Goal: Task Accomplishment & Management: Complete application form

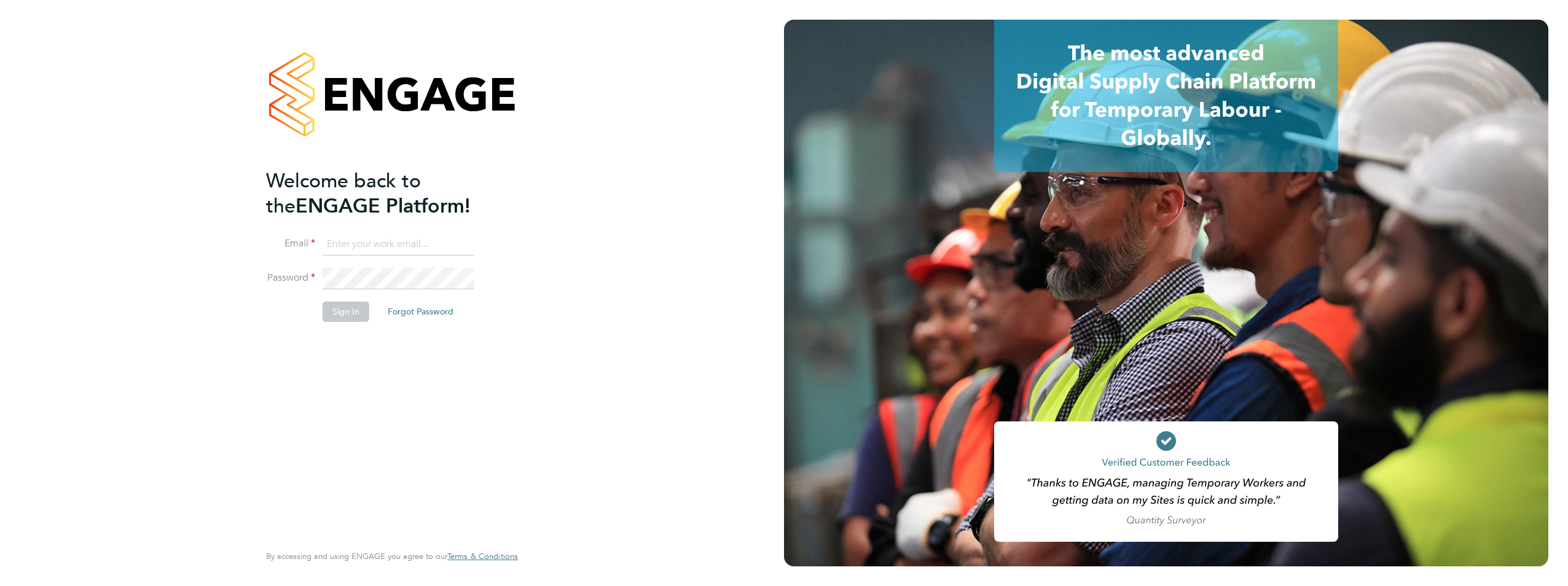
type input "ryan.gordon@pinpointaccuracy.co.uk"
click at [354, 326] on li "Sign In Forgot Password" at bounding box center [386, 317] width 240 height 32
click at [348, 317] on button "Sign In" at bounding box center [346, 311] width 47 height 19
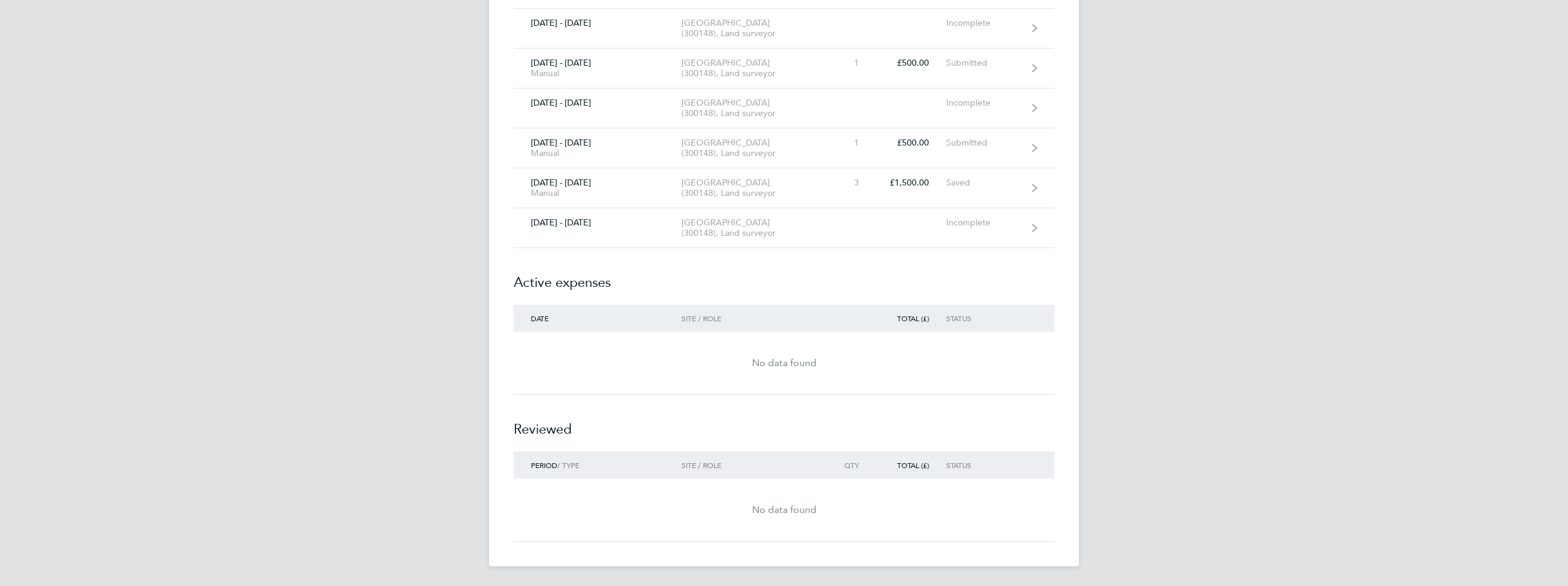
scroll to position [700, 0]
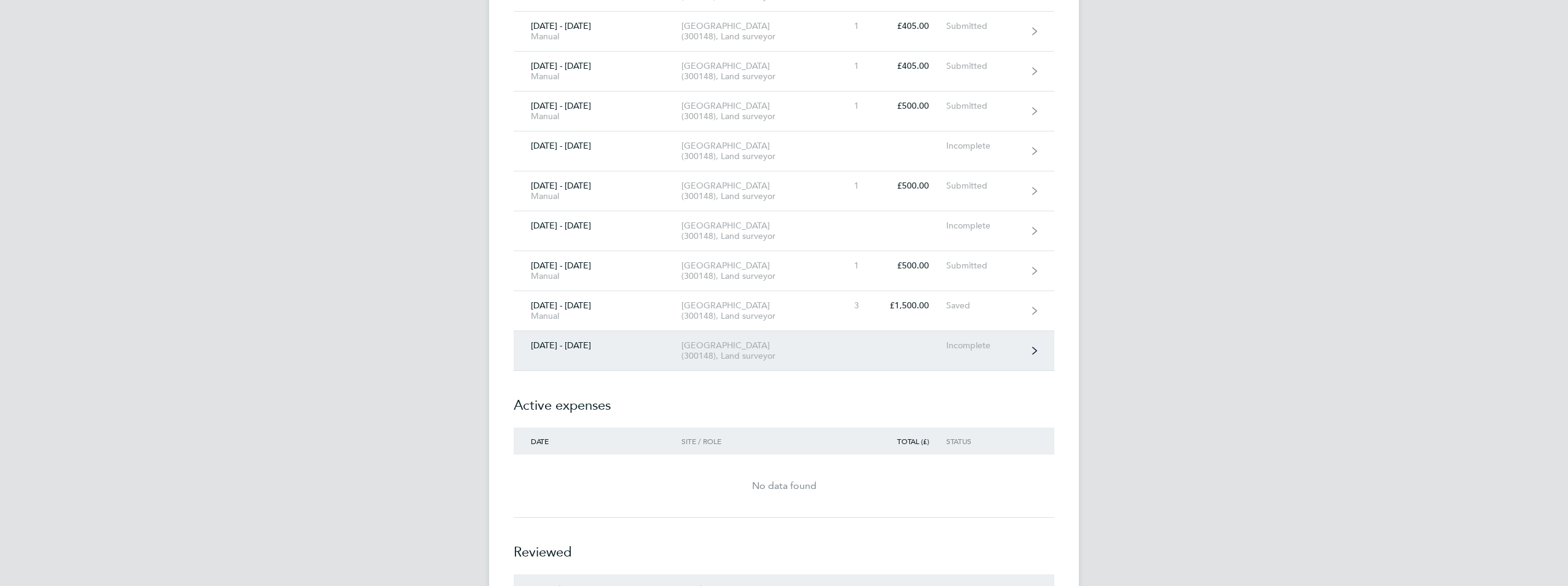
click at [777, 341] on div "Beckton Depot (300148), Land surveyor" at bounding box center [752, 350] width 141 height 21
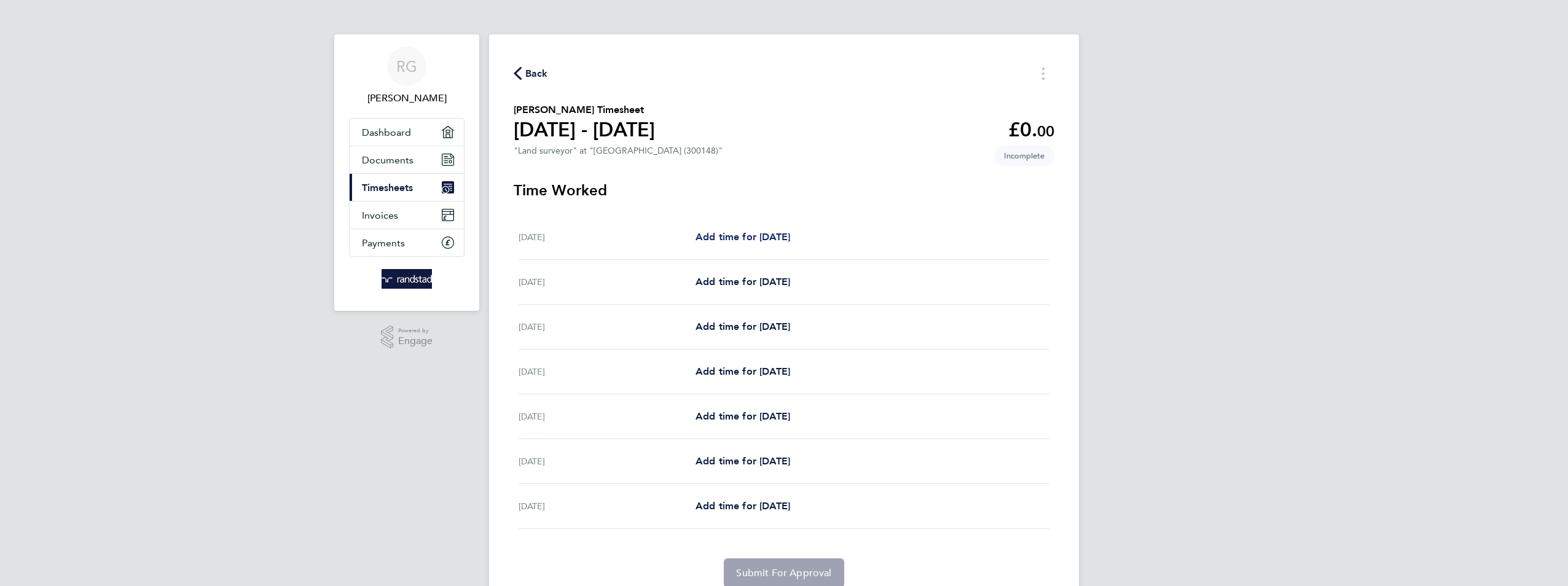
click at [740, 237] on span "Add time for Sat 27 Sep" at bounding box center [743, 237] width 95 height 12
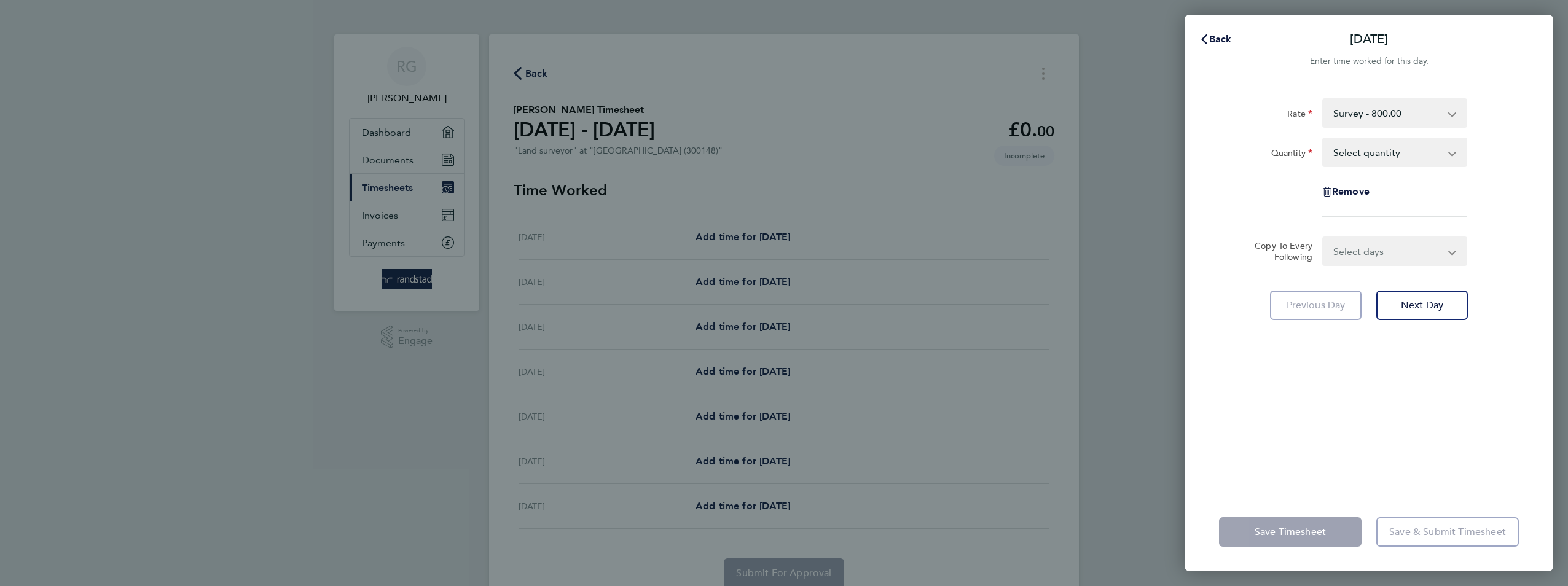
click at [1419, 102] on select "Survey - 800.00 Days - 500.00 Drone - 405.00 Control - 420.00" at bounding box center [1388, 113] width 128 height 27
click at [1414, 155] on select "Select quantity 0.5 1" at bounding box center [1388, 153] width 128 height 27
select select "1"
click at [1324, 139] on select "Select quantity 0.5 1" at bounding box center [1388, 153] width 128 height 27
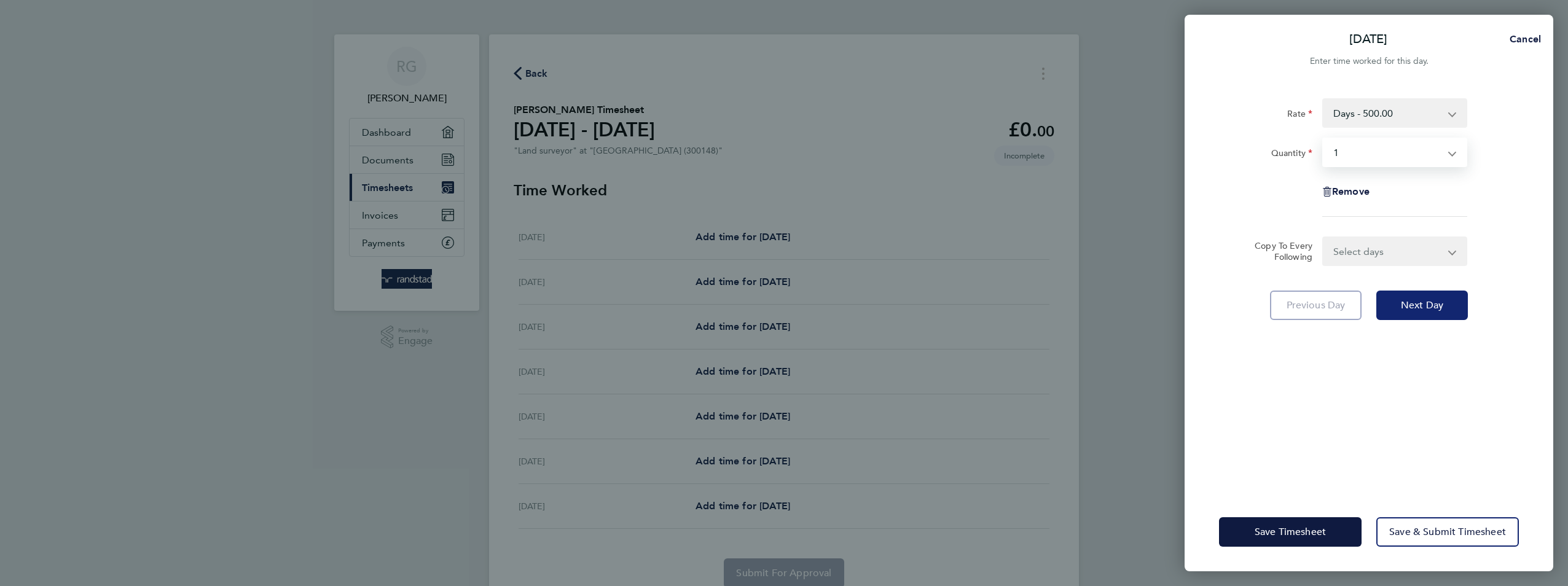
click at [1410, 301] on span "Next Day" at bounding box center [1422, 305] width 42 height 12
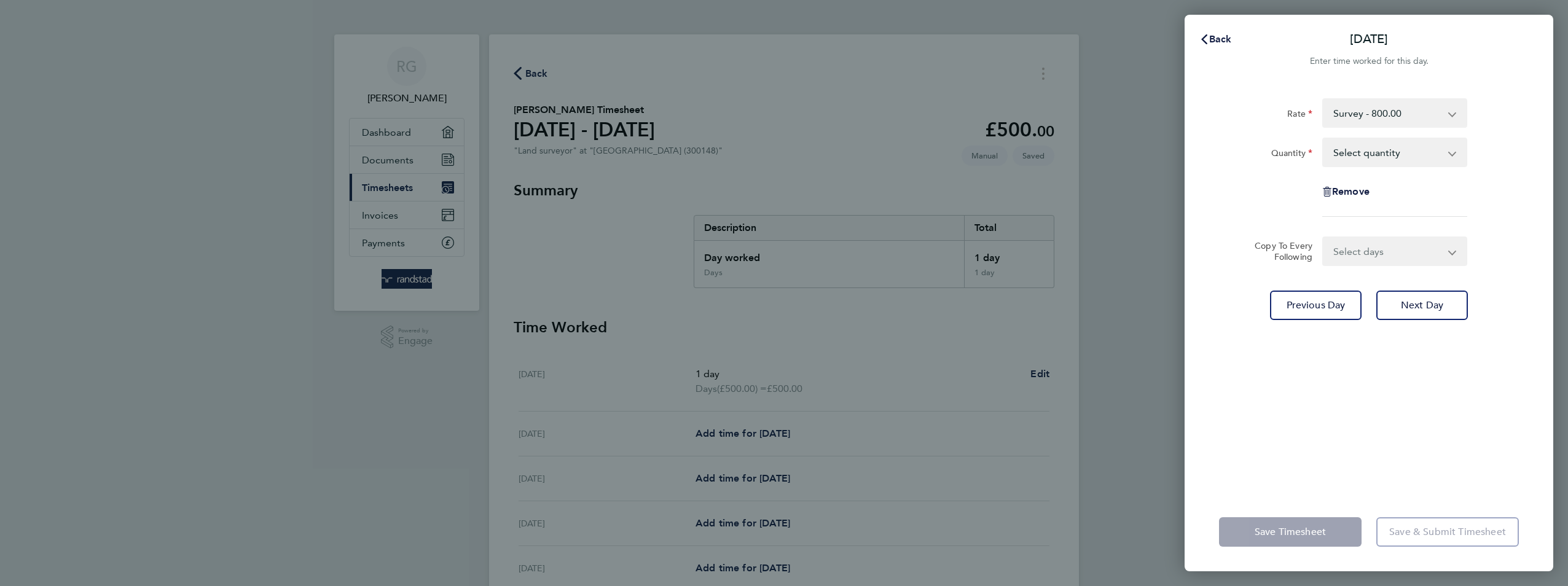
click at [1294, 536] on app-form-button "Save Timesheet" at bounding box center [1294, 531] width 150 height 29
click at [1295, 531] on app-form-button "Save Timesheet" at bounding box center [1294, 531] width 150 height 29
click at [1227, 43] on span "Back" at bounding box center [1221, 39] width 23 height 12
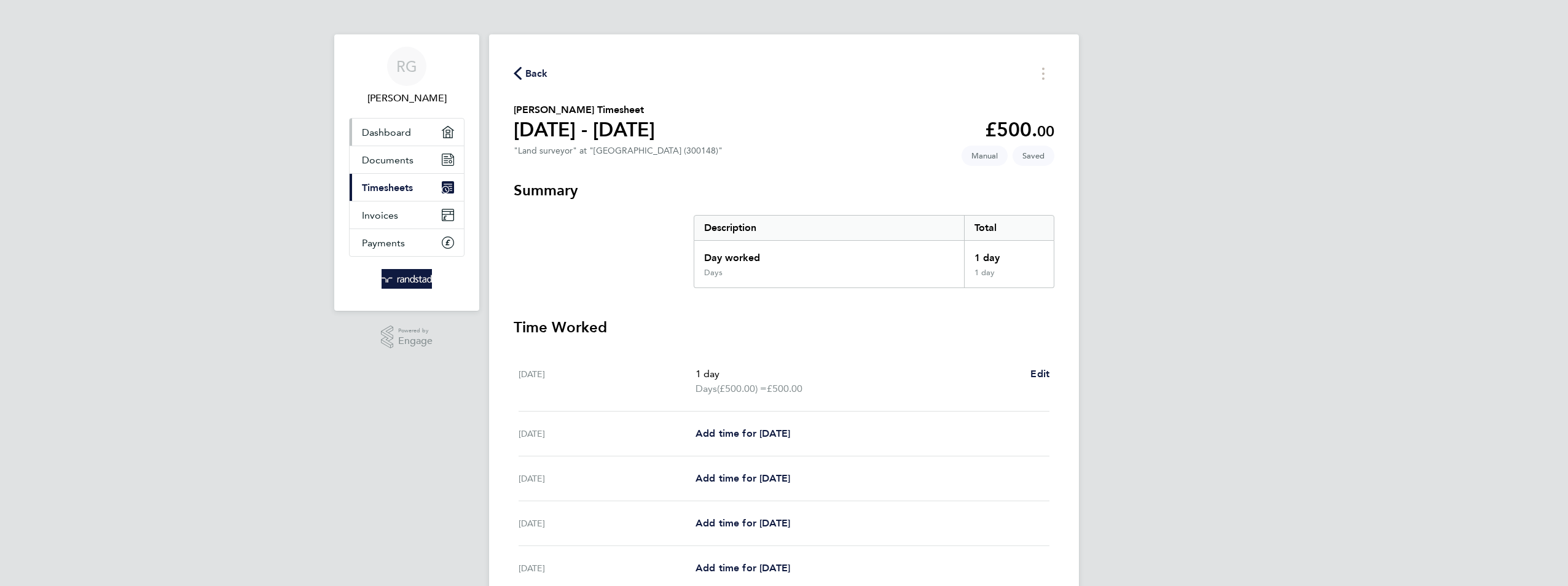
click at [394, 143] on link "Dashboard" at bounding box center [407, 132] width 114 height 27
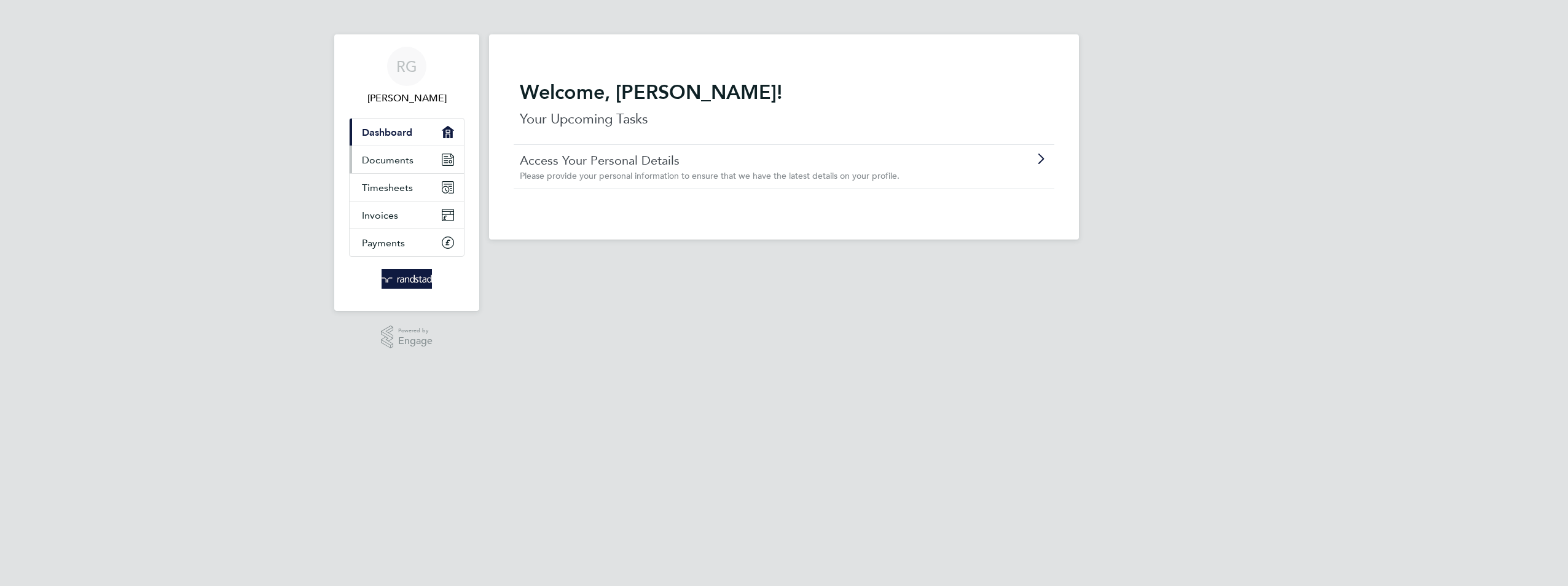
click at [396, 166] on link "Documents" at bounding box center [407, 160] width 114 height 27
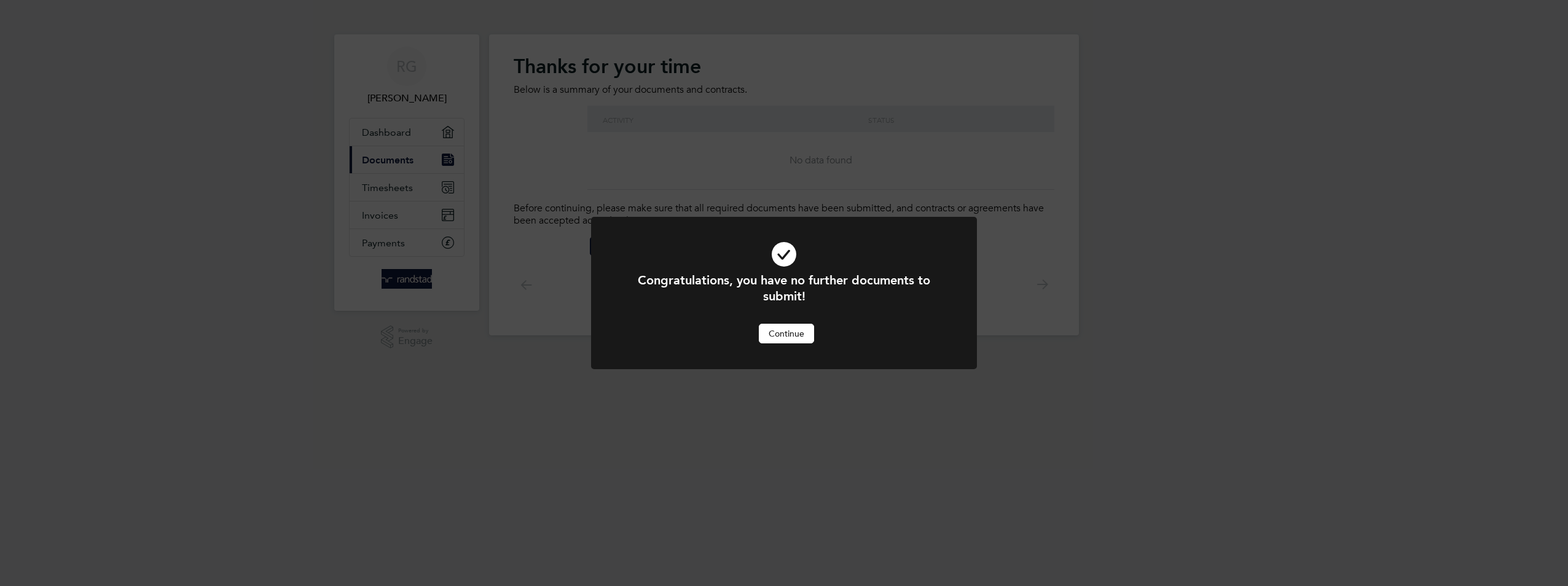
click at [799, 341] on button "Continue" at bounding box center [786, 334] width 55 height 19
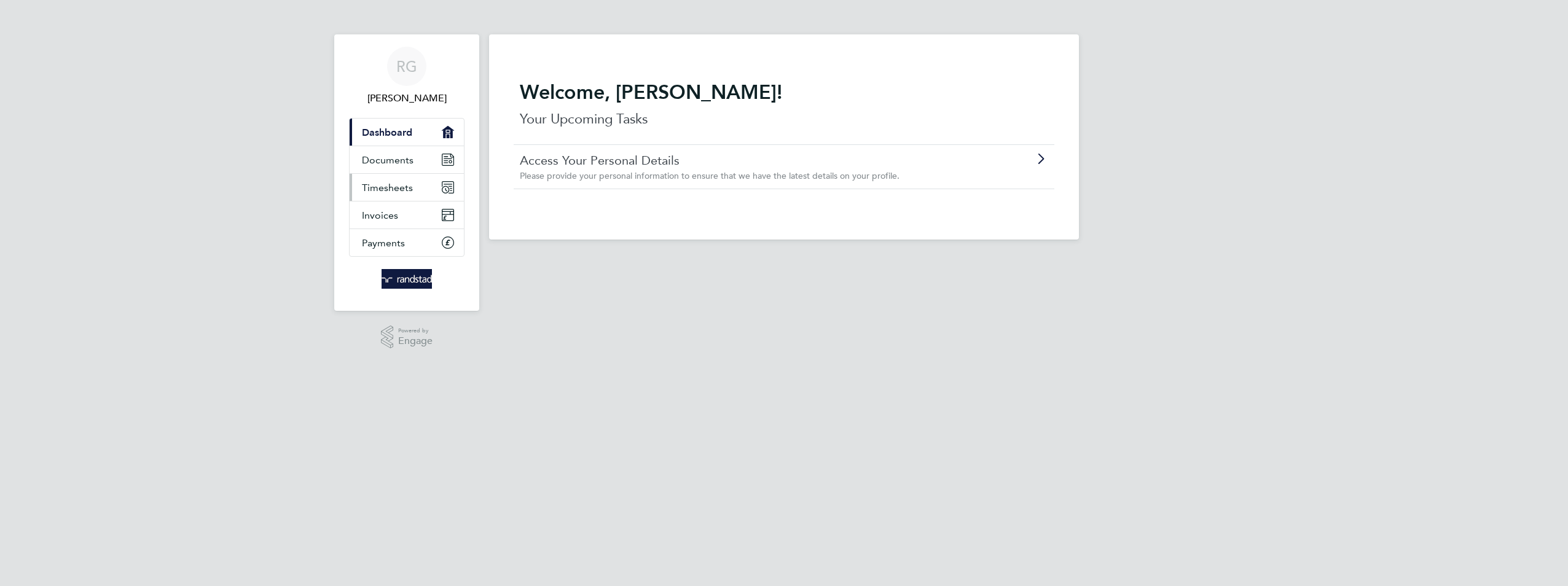
click at [395, 175] on link "Timesheets" at bounding box center [407, 188] width 114 height 27
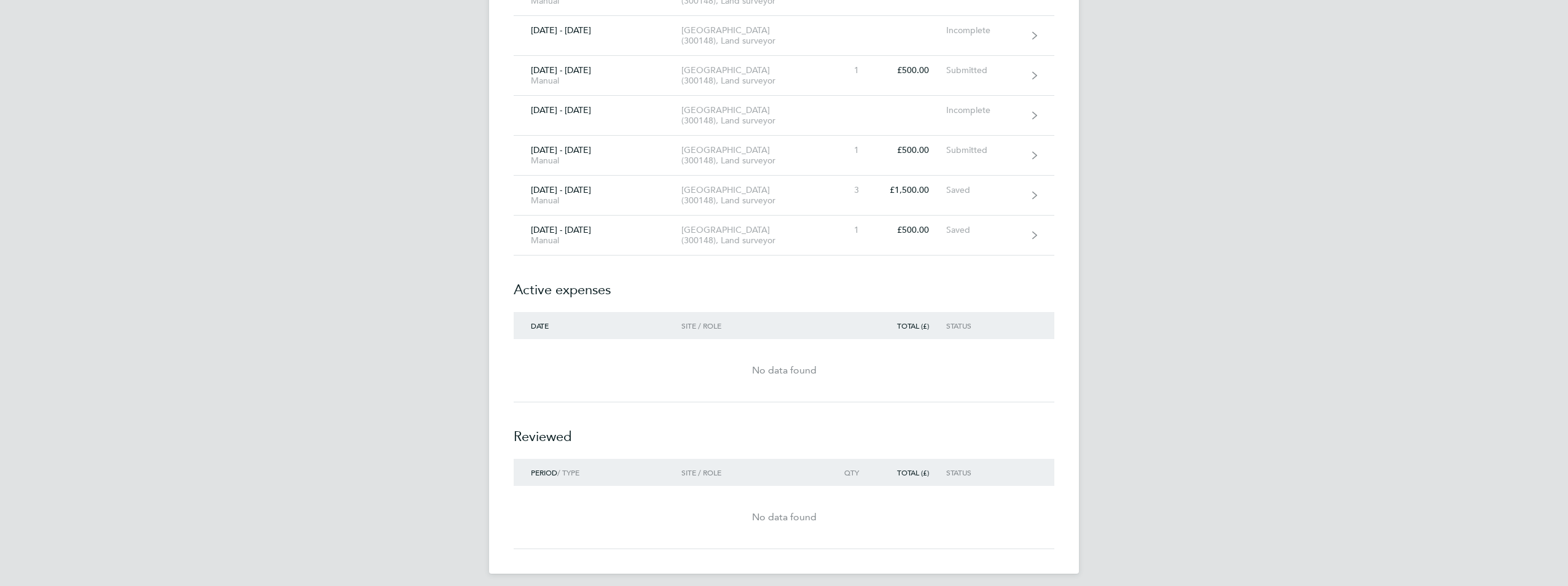
scroll to position [823, 0]
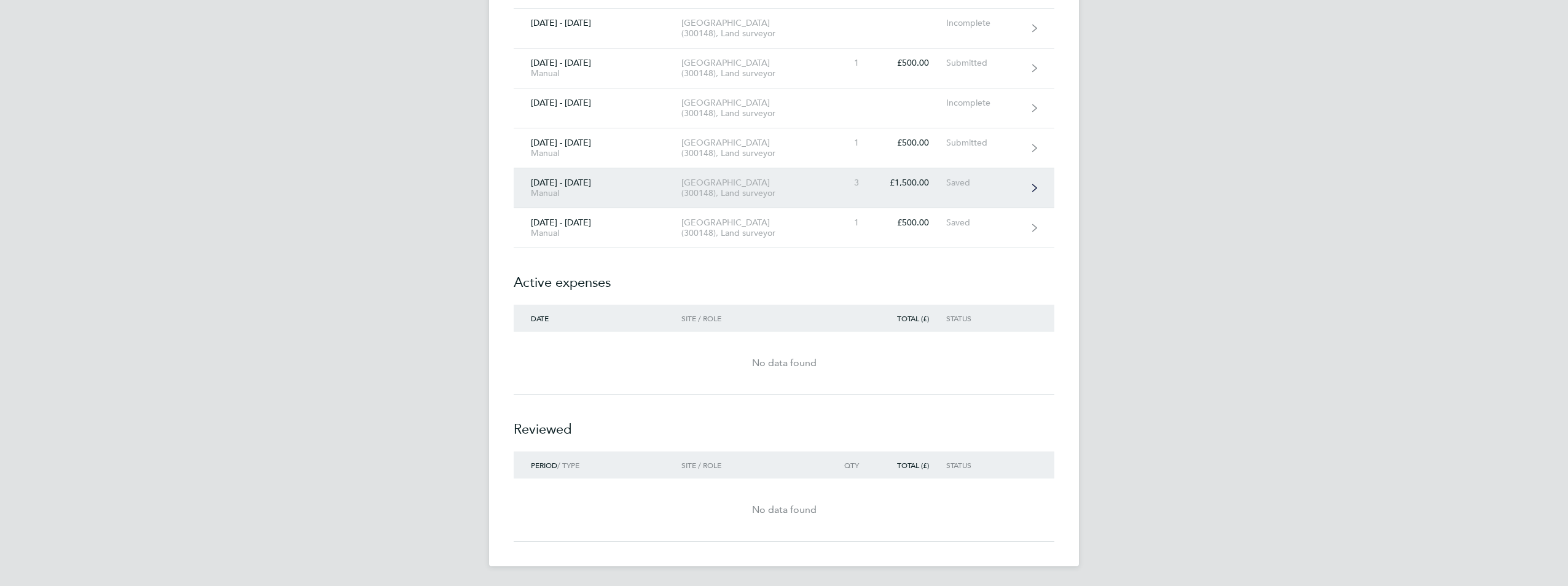
click at [877, 188] on div "£1,500.00" at bounding box center [912, 183] width 70 height 10
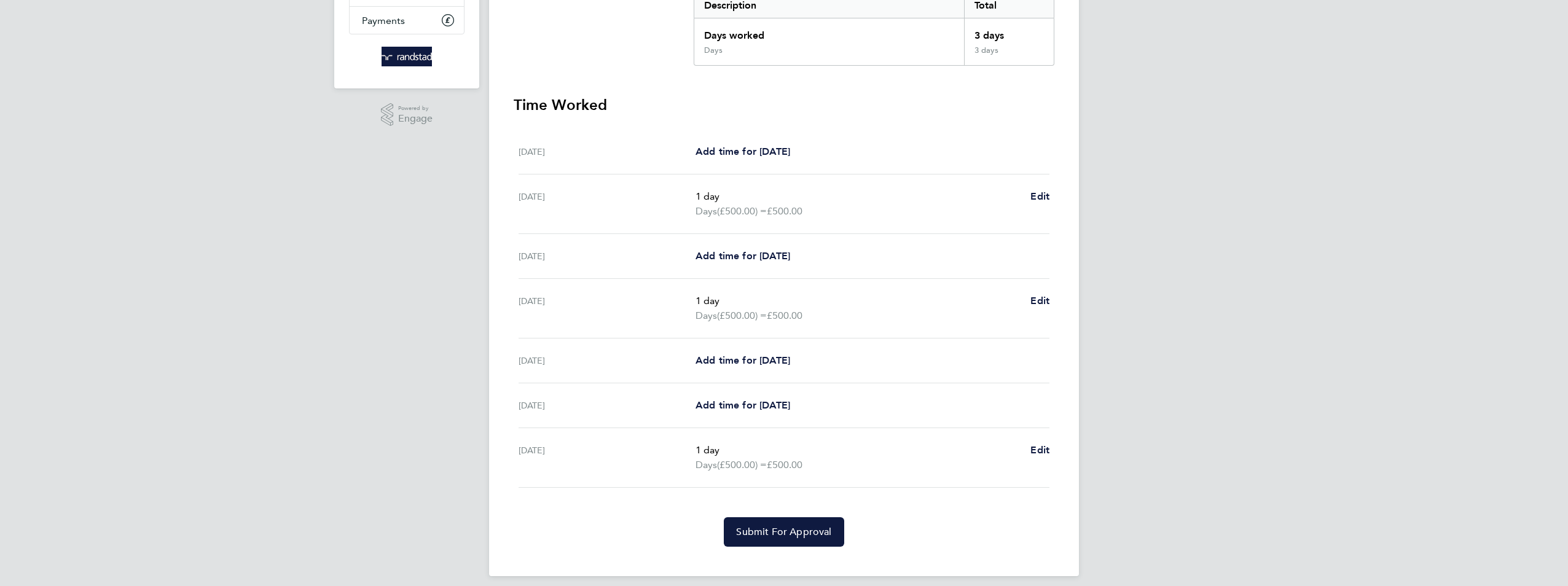
scroll to position [232, 0]
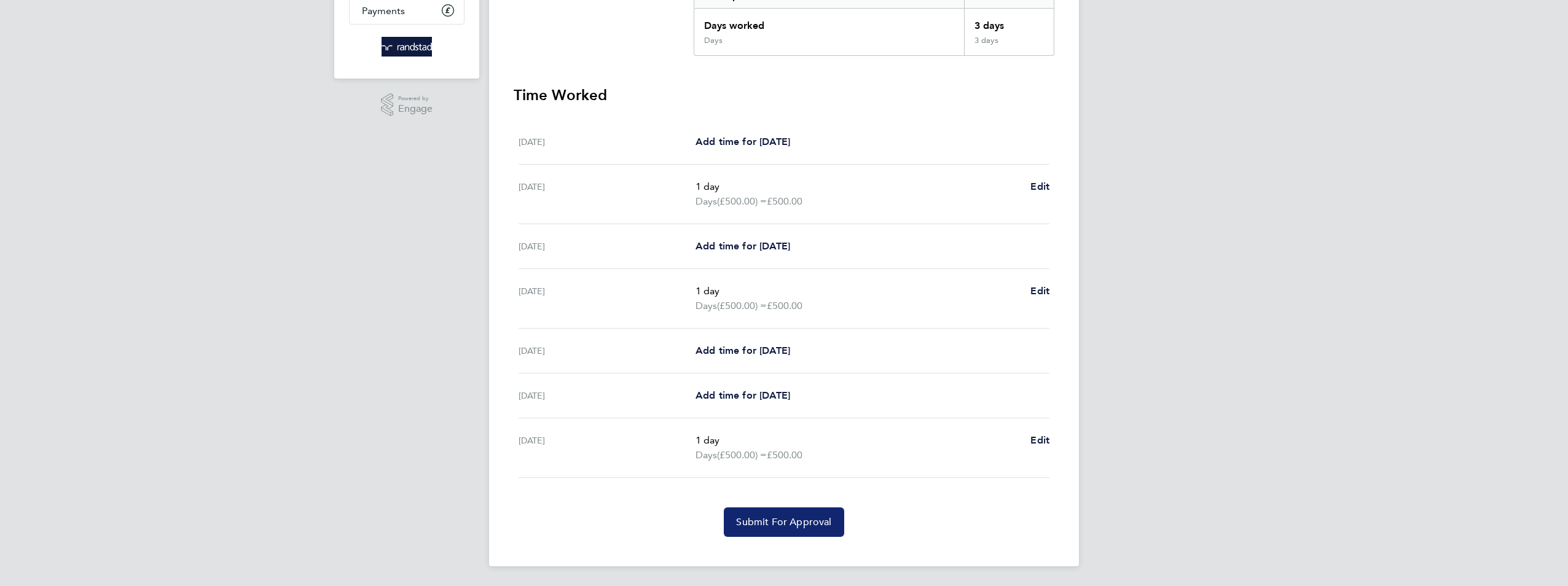
click at [812, 520] on span "Submit For Approval" at bounding box center [784, 522] width 95 height 12
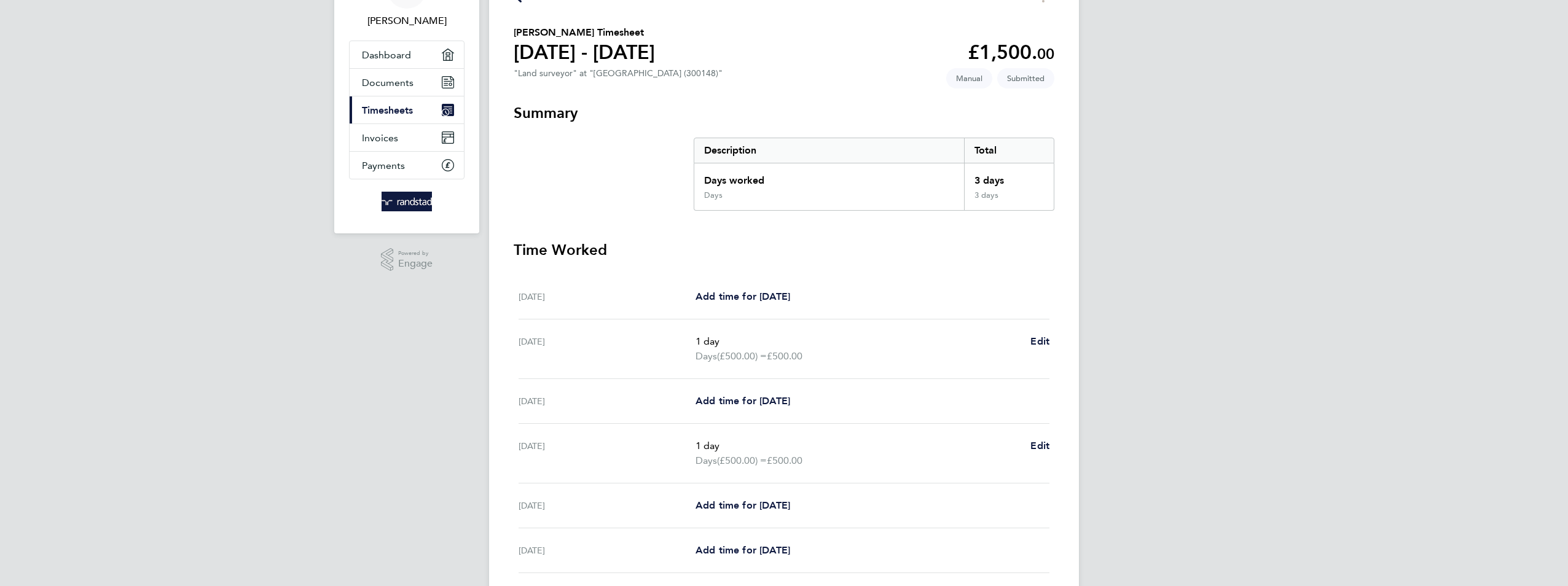
scroll to position [0, 0]
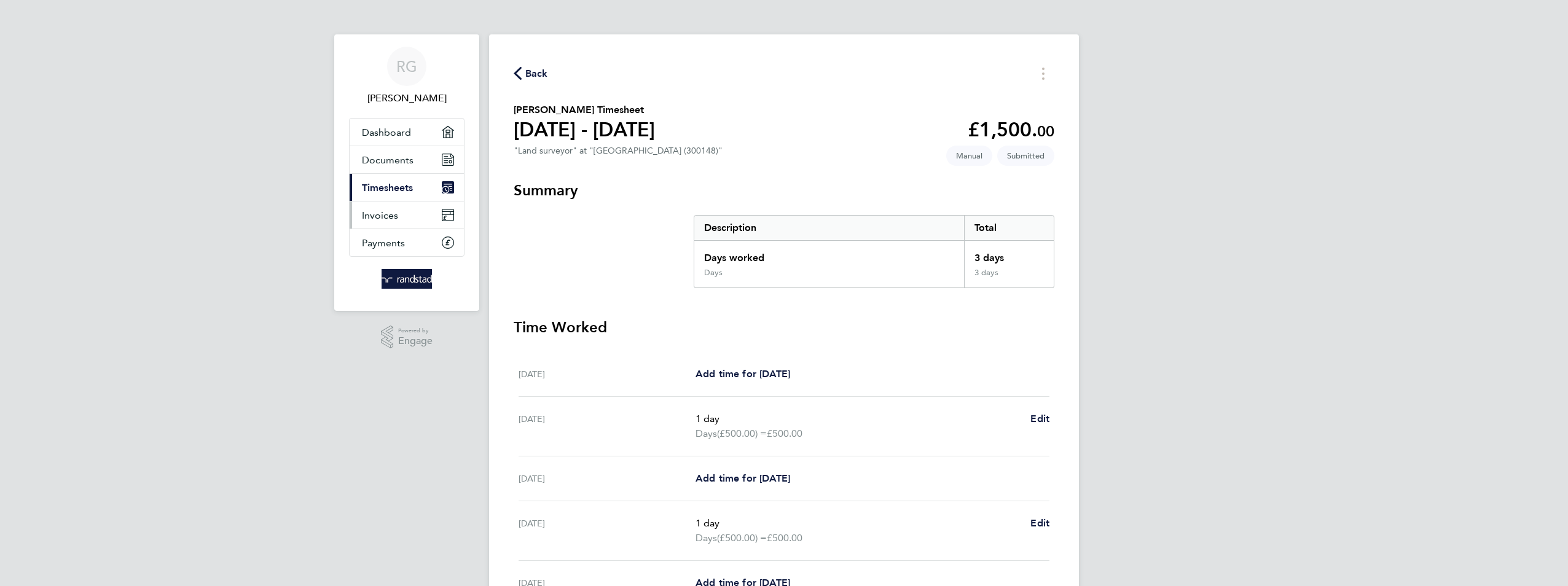
click at [404, 219] on link "Invoices" at bounding box center [407, 215] width 114 height 27
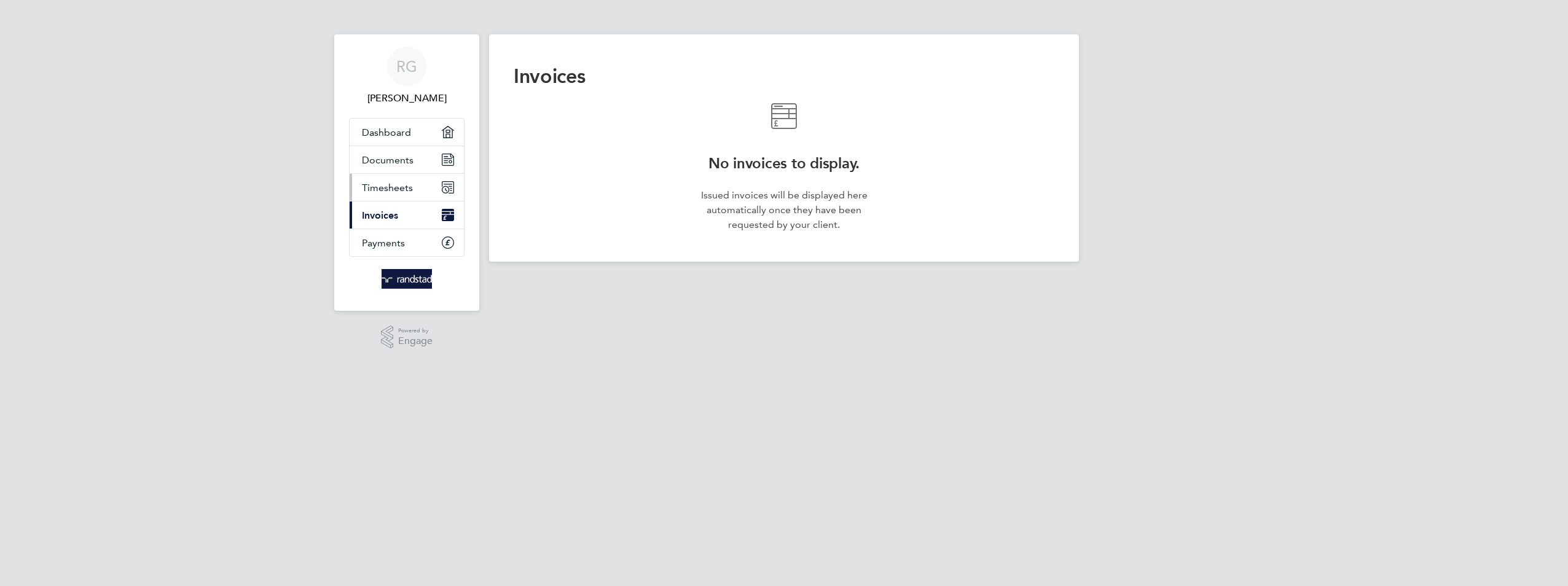
click at [406, 189] on span "Timesheets" at bounding box center [387, 188] width 51 height 12
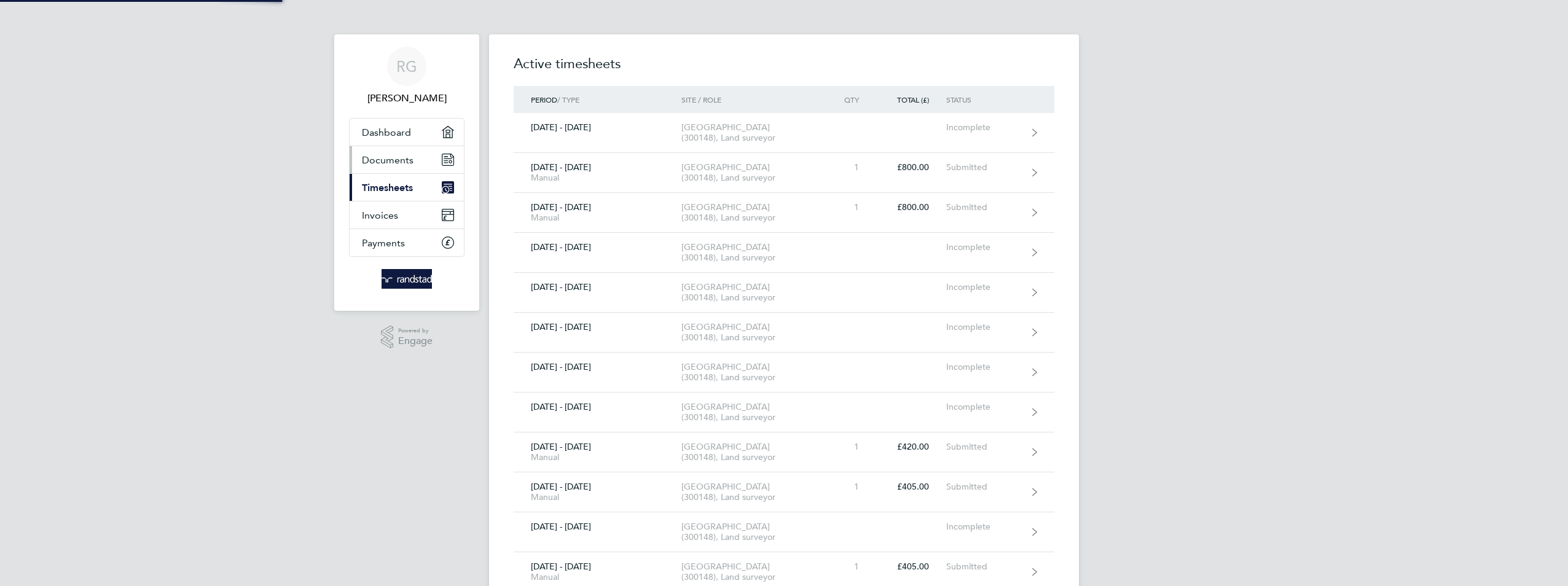
click at [406, 154] on span "Documents" at bounding box center [387, 160] width 51 height 12
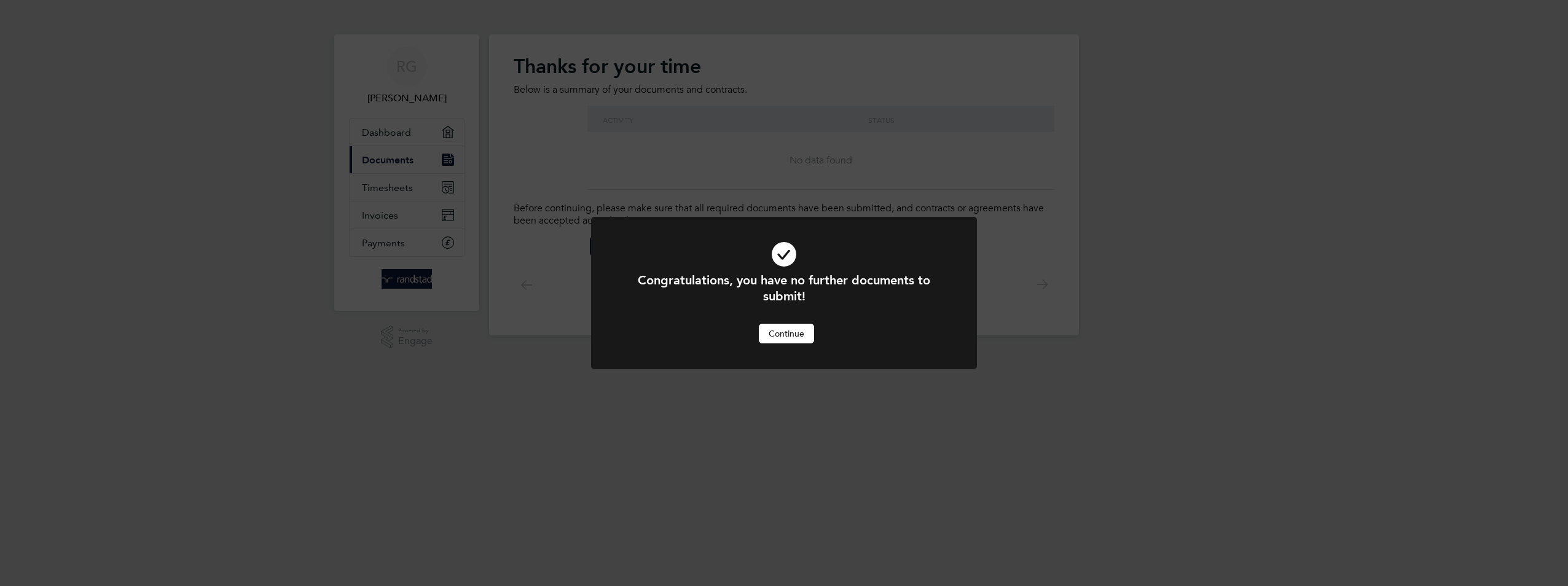
click at [791, 328] on button "Continue" at bounding box center [786, 334] width 55 height 19
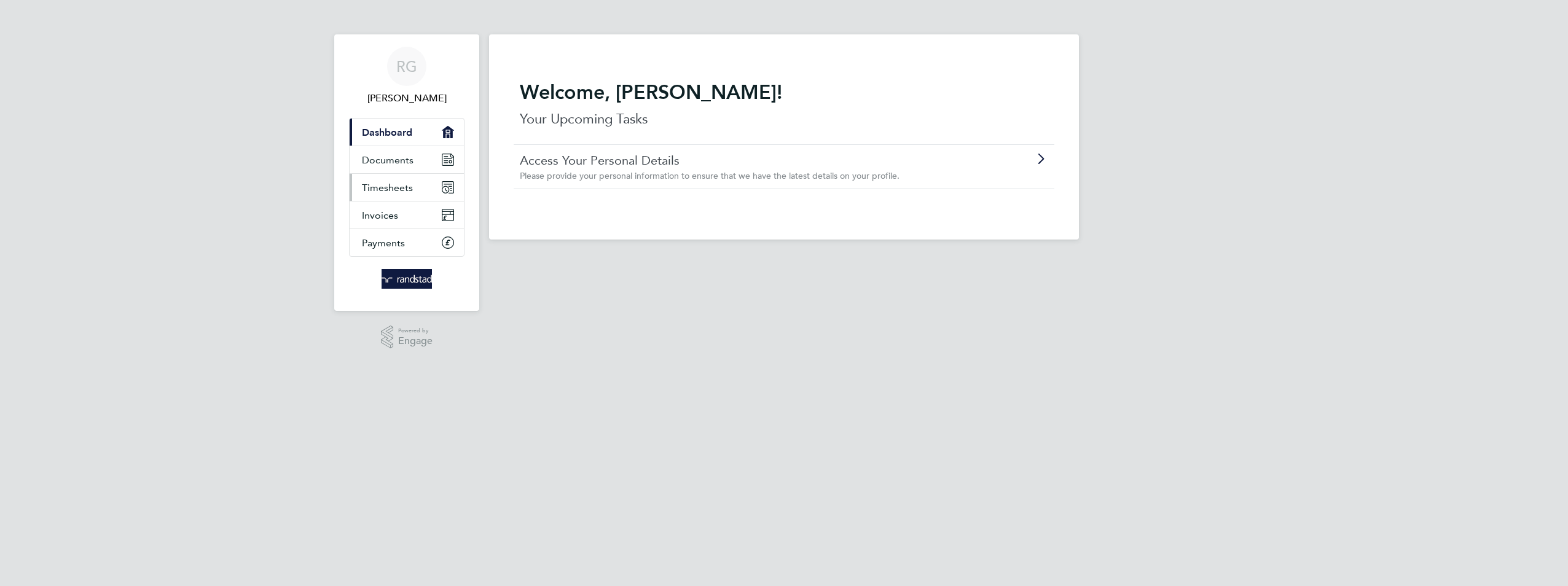
click at [394, 189] on span "Timesheets" at bounding box center [387, 188] width 51 height 12
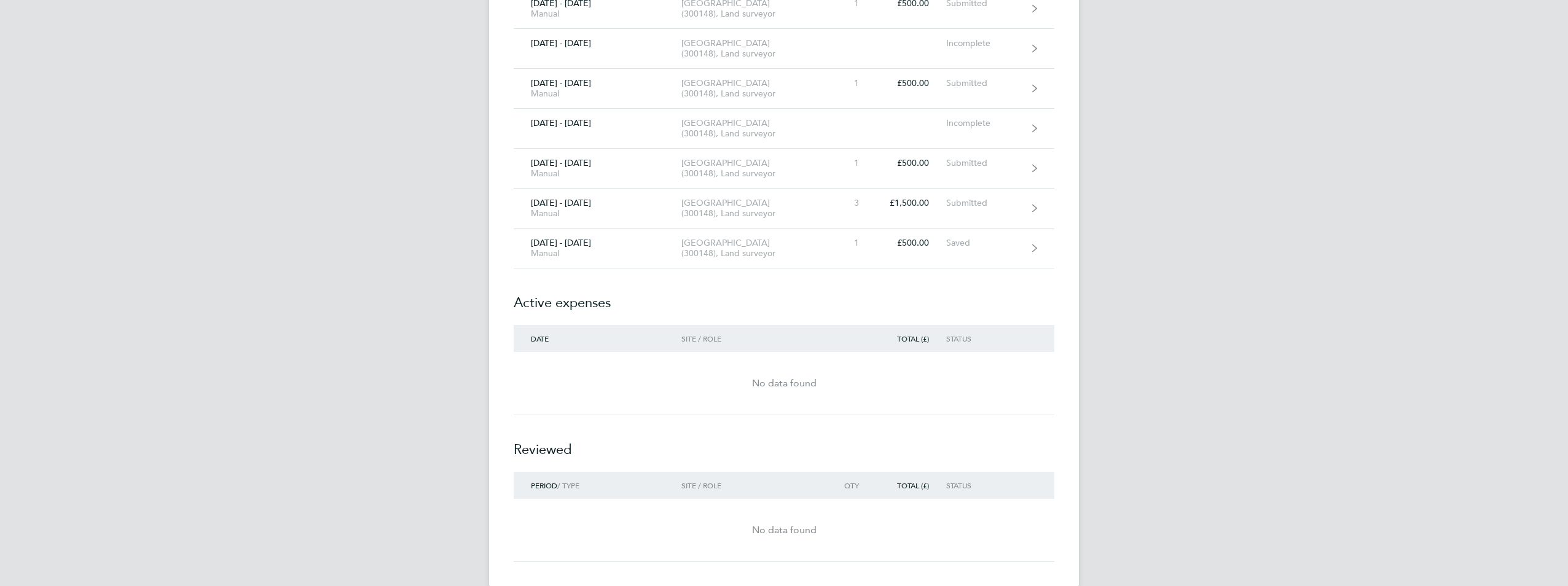
scroll to position [823, 0]
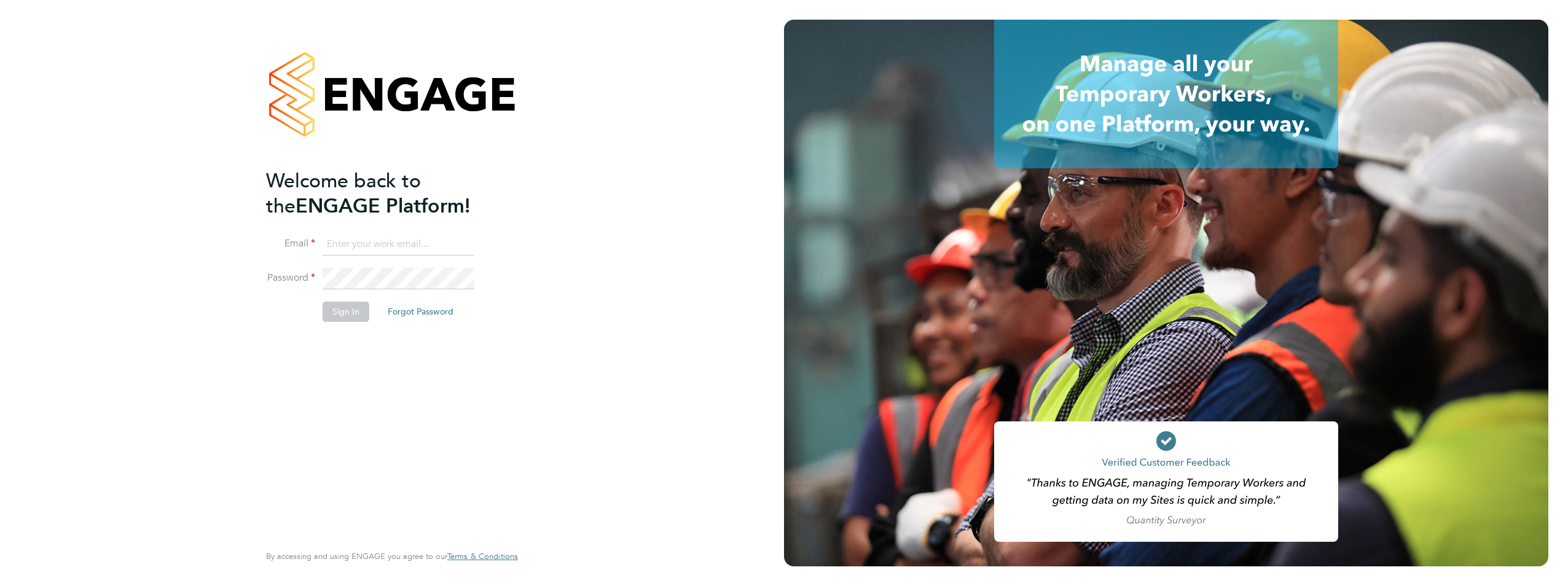
type input "[PERSON_NAME][EMAIL_ADDRESS][PERSON_NAME][DOMAIN_NAME]"
click at [332, 314] on button "Sign In" at bounding box center [346, 311] width 47 height 19
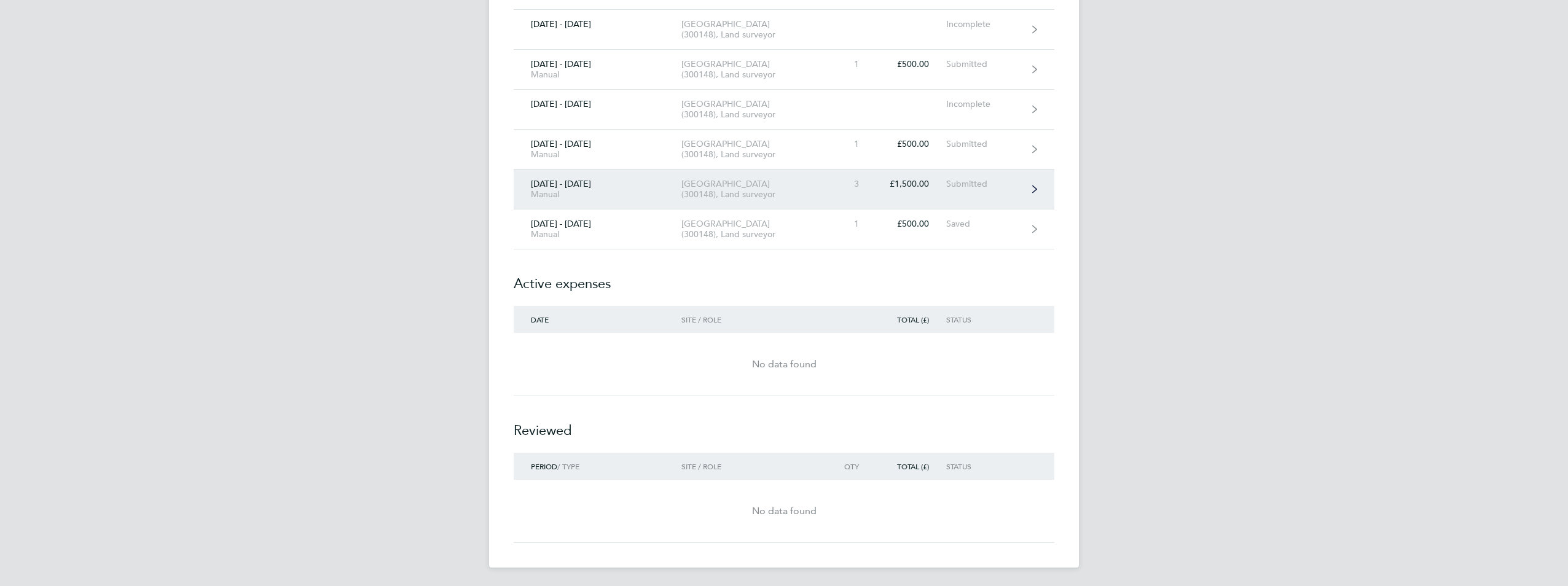
scroll to position [823, 0]
